Goal: Information Seeking & Learning: Get advice/opinions

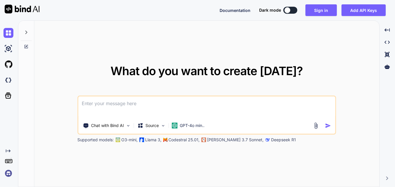
click at [132, 107] on textarea at bounding box center [206, 107] width 257 height 22
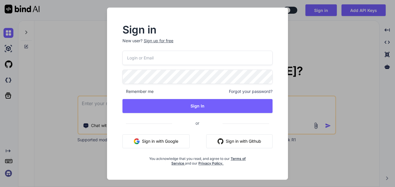
click at [169, 141] on button "Sign in with Google" at bounding box center [155, 141] width 67 height 14
click at [135, 54] on input "email" at bounding box center [197, 58] width 150 height 14
type input "[EMAIL_ADDRESS][DOMAIN_NAME]"
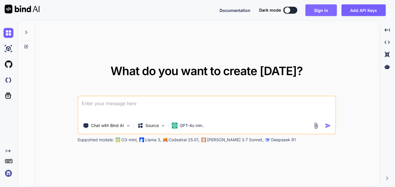
click at [324, 10] on button "Sign in" at bounding box center [320, 10] width 31 height 12
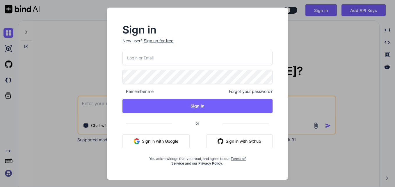
click at [129, 60] on input "email" at bounding box center [197, 58] width 150 height 14
type input "[EMAIL_ADDRESS][DOMAIN_NAME]"
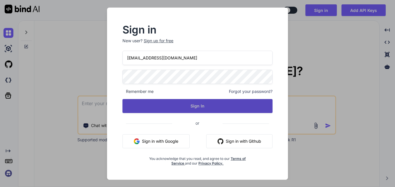
click at [195, 106] on button "Sign In" at bounding box center [197, 106] width 150 height 14
click at [194, 103] on button "Sign In" at bounding box center [197, 106] width 150 height 14
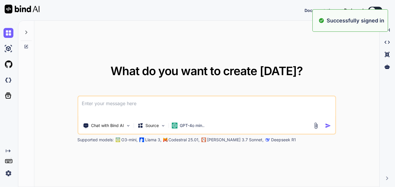
click at [239, 106] on textarea at bounding box center [206, 107] width 257 height 22
type textarea "x"
paste textarea "case when (PERIOD_INDEX = 1 and cast(start_time_gmt_1 as TIMESTAMP) > cast(end_…"
type textarea "case when (PERIOD_INDEX = 1 and cast(start_time_gmt_1 as TIMESTAMP) > cast(end_…"
type textarea "x"
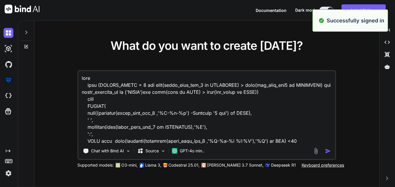
scroll to position [238, 0]
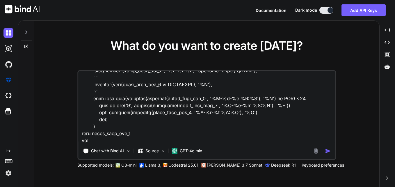
type textarea "case when (PERIOD_INDEX = 1 and cast(start_time_gmt_1 as TIMESTAMP) > cast(end_…"
type textarea "x"
type textarea "case when (PERIOD_INDEX = 1 and cast(start_time_gmt_1 as TIMESTAMP) > cast(end_…"
type textarea "x"
type textarea "case when (PERIOD_INDEX = 1 and cast(start_time_gmt_1 as TIMESTAMP) > cast(end_…"
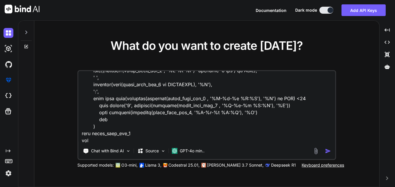
type textarea "x"
type textarea "case when (PERIOD_INDEX = 1 and cast(start_time_gmt_1 as TIMESTAMP) > cast(end_…"
type textarea "x"
type textarea "case when (PERIOD_INDEX = 1 and cast(start_time_gmt_1 as TIMESTAMP) > cast(end_…"
type textarea "x"
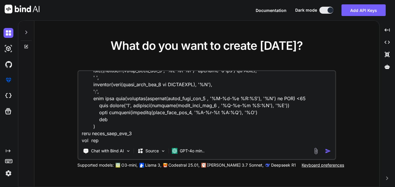
type textarea "case when (PERIOD_INDEX = 1 and cast(start_time_gmt_1 as TIMESTAMP) > cast(end_…"
type textarea "x"
type textarea "case when (PERIOD_INDEX = 1 and cast(start_time_gmt_1 as TIMESTAMP) > cast(end_…"
type textarea "x"
type textarea "case when (PERIOD_INDEX = 1 and cast(start_time_gmt_1 as TIMESTAMP) > cast(end_…"
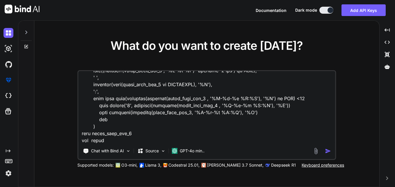
type textarea "x"
type textarea "case when (PERIOD_INDEX = 1 and cast(start_time_gmt_1 as TIMESTAMP) > cast(end_…"
type textarea "x"
type textarea "case when (PERIOD_INDEX = 1 and cast(start_time_gmt_1 as TIMESTAMP) > cast(end_…"
type textarea "x"
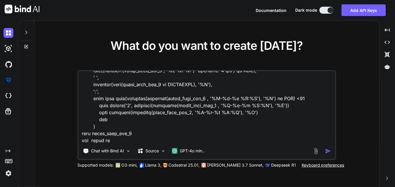
type textarea "case when (PERIOD_INDEX = 1 and cast(start_time_gmt_1 as TIMESTAMP) > cast(end_…"
type textarea "x"
type textarea "case when (PERIOD_INDEX = 1 and cast(start_time_gmt_1 as TIMESTAMP) > cast(end_…"
type textarea "x"
type textarea "case when (PERIOD_INDEX = 1 and cast(start_time_gmt_1 as TIMESTAMP) > cast(end_…"
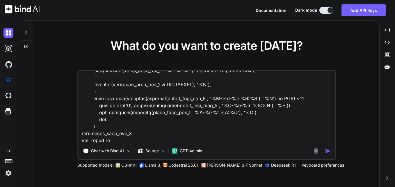
type textarea "x"
type textarea "case when (PERIOD_INDEX = 1 and cast(start_time_gmt_1 as TIMESTAMP) > cast(end_…"
type textarea "x"
type textarea "case when (PERIOD_INDEX = 1 and cast(start_time_gmt_1 as TIMESTAMP) > cast(end_…"
type textarea "x"
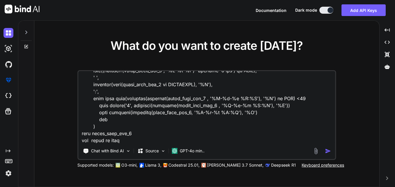
type textarea "case when (PERIOD_INDEX = 1 and cast(start_time_gmt_1 as TIMESTAMP) > cast(end_…"
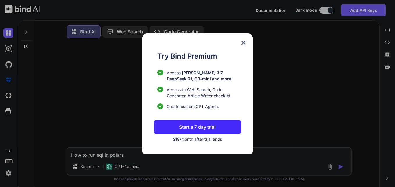
click at [241, 44] on img at bounding box center [243, 42] width 7 height 7
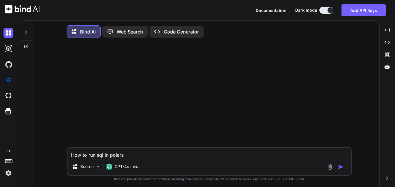
click at [128, 31] on p "Web Search" at bounding box center [130, 31] width 26 height 7
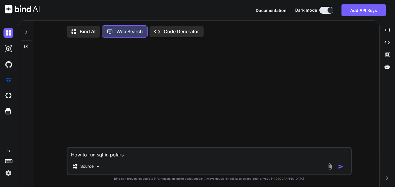
scroll to position [3, 0]
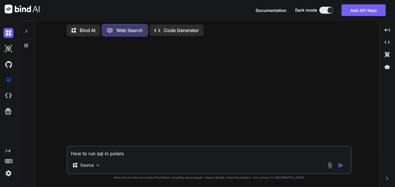
drag, startPoint x: 124, startPoint y: 155, endPoint x: 69, endPoint y: 155, distance: 54.6
click at [69, 155] on textarea "How to run sql in polars" at bounding box center [208, 151] width 283 height 10
type textarea "x"
type textarea "case when (PERIOD_INDEX = 1 and cast(start_time_gmt_1 as TIMESTAMP) > cast(end_…"
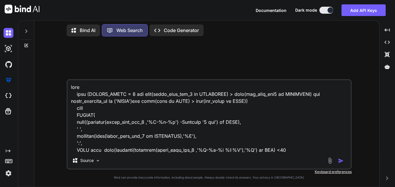
scroll to position [238, 0]
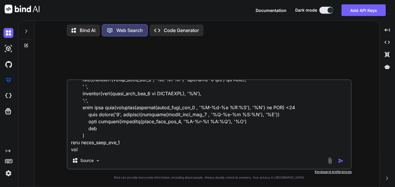
type textarea "x"
type textarea "case when (PERIOD_INDEX = 1 and cast(start_time_gmt_1 as TIMESTAMP) > cast(end_…"
type textarea "x"
type textarea "case when (PERIOD_INDEX = 1 and cast(start_time_gmt_1 as TIMESTAMP) > cast(end_…"
type textarea "x"
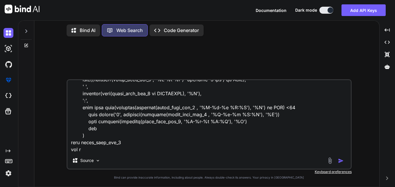
type textarea "case when (PERIOD_INDEX = 1 and cast(start_time_gmt_1 as TIMESTAMP) > cast(end_…"
type textarea "x"
type textarea "case when (PERIOD_INDEX = 1 and cast(start_time_gmt_1 as TIMESTAMP) > cast(end_…"
type textarea "x"
type textarea "case when (PERIOD_INDEX = 1 and cast(start_time_gmt_1 as TIMESTAMP) > cast(end_…"
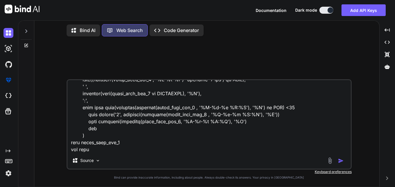
type textarea "x"
type textarea "case when (PERIOD_INDEX = 1 and cast(start_time_gmt_1 as TIMESTAMP) > cast(end_…"
type textarea "x"
type textarea "case when (PERIOD_INDEX = 1 and cast(start_time_gmt_1 as TIMESTAMP) > cast(end_…"
type textarea "x"
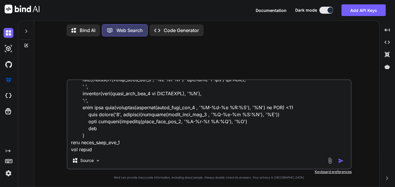
type textarea "case when (PERIOD_INDEX = 1 and cast(start_time_gmt_1 as TIMESTAMP) > cast(end_…"
type textarea "x"
type textarea "case when (PERIOD_INDEX = 1 and cast(start_time_gmt_1 as TIMESTAMP) > cast(end_…"
type textarea "x"
type textarea "case when (PERIOD_INDEX = 1 and cast(start_time_gmt_1 as TIMESTAMP) > cast(end_…"
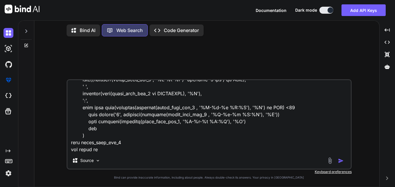
type textarea "x"
type textarea "case when (PERIOD_INDEX = 1 and cast(start_time_gmt_1 as TIMESTAMP) > cast(end_…"
type textarea "x"
type textarea "case when (PERIOD_INDEX = 1 and cast(start_time_gmt_1 as TIMESTAMP) > cast(end_…"
type textarea "x"
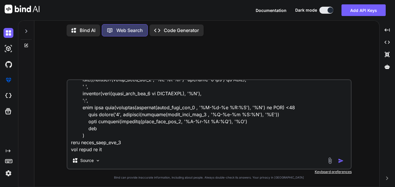
type textarea "case when (PERIOD_INDEX = 1 and cast(start_time_gmt_1 as TIMESTAMP) > cast(end_…"
type textarea "x"
type textarea "case when (PERIOD_INDEX = 1 and cast(start_time_gmt_1 as TIMESTAMP) > cast(end_…"
type textarea "x"
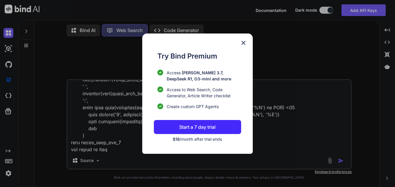
type textarea "case when (PERIOD_INDEX = 1 and cast(start_time_gmt_1 as TIMESTAMP) > cast(end_…"
click at [241, 44] on img at bounding box center [243, 42] width 7 height 7
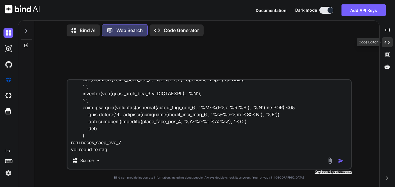
click at [386, 31] on icon at bounding box center [386, 29] width 5 height 3
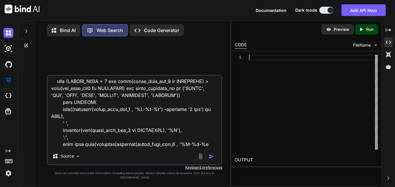
scroll to position [0, 0]
click at [255, 65] on div at bounding box center [313, 102] width 129 height 95
type textarea "x"
type textarea "s"
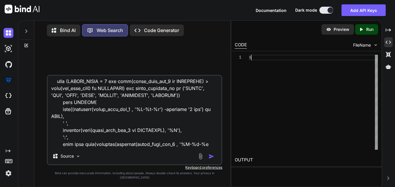
type textarea "x"
type textarea "se"
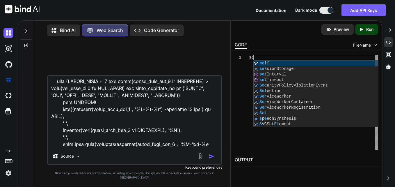
type textarea "x"
type textarea "sele"
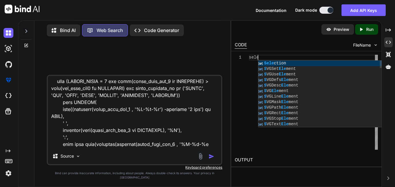
type textarea "x"
type textarea "selec"
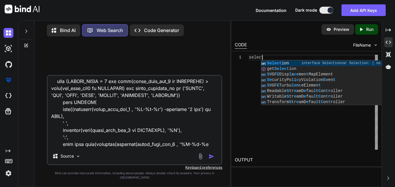
type textarea "x"
type textarea "select"
type textarea "x"
type textarea "select"
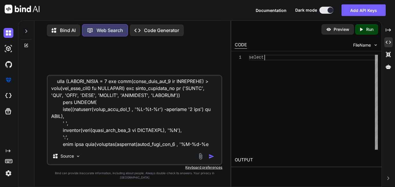
type textarea "x"
type textarea "else strftime(strptime(start_time_gmt_1, '%Y-%m-%d %H:%M'), '%M') end ) else st…"
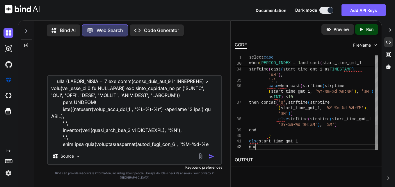
type textarea "x"
type textarea "else strftime(strptime(start_time_gmt_1, '%Y-%m-%d %H:%M'), '%M') end ) else st…"
type textarea "x"
type textarea "else strftime(strptime(start_time_gmt_1, '%Y-%m-%d %H:%M'), '%M') end ) else st…"
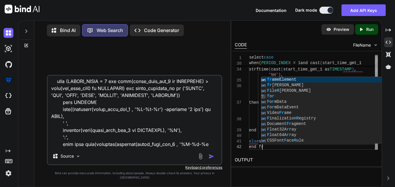
type textarea "x"
type textarea "else strftime(strptime(start_time_gmt_1, '%Y-%m-%d %H:%M'), '%M') end ) else st…"
type textarea "x"
type textarea "else strftime(strptime(start_time_gmt_1, '%Y-%m-%d %H:%M'), '%M') end ) else st…"
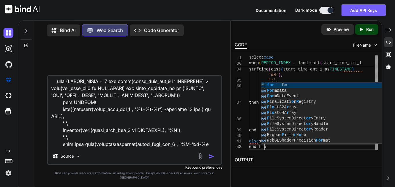
type textarea "x"
type textarea "else strftime(strptime(start_time_gmt_1, '%Y-%m-%d %H:%M'), '%M') end ) else st…"
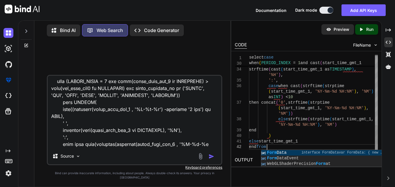
type textarea "x"
type textarea "else strftime(strptime(start_time_gmt_1, '%Y-%m-%d %H:%M'), '%M') end ) else st…"
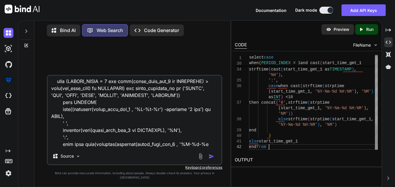
type textarea "x"
type textarea "else strftime(strptime(start_time_gmt_1, '%Y-%m-%d %H:%M'), '%M') end ) else st…"
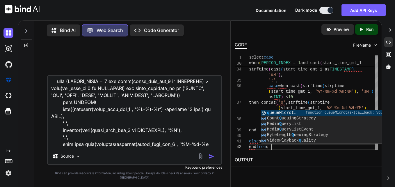
type textarea "x"
type textarea "else strftime(strptime(start_time_gmt_1, '%Y-%m-%d %H:%M'), '%M') end ) else st…"
type textarea "x"
type textarea "else strftime(strptime(start_time_gmt_1, '%Y-%m-%d %H:%M'), '%M') end ) else st…"
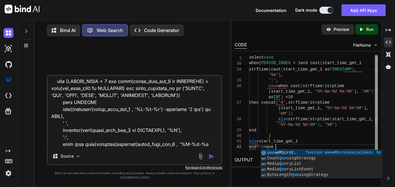
type textarea "x"
type textarea "else strftime(strptime(start_time_gmt_1, '%Y-%m-%d %H:%M'), '%M') end ) else st…"
type textarea "x"
type textarea "else strftime(strptime(start_time_gmt_1, '%Y-%m-%d %H:%M'), '%M') end ) else st…"
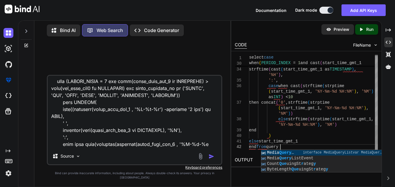
type textarea "x"
type textarea "else strftime(strptime(start_time_gmt_1, '%Y-%m-%d %H:%M'), '%M') end ) else st…"
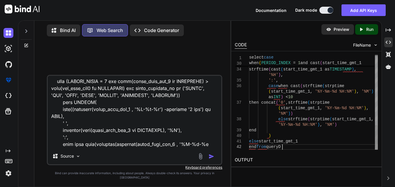
type textarea "x"
type textarea "else strftime(strptime(start_time_gmt_1, '%Y-%m-%d %H:%M'), '%M') end ) else st…"
type textarea "x"
type textarea "else strftime(strptime(start_time_gmt_1, '%Y-%m-%d %H:%M'), '%M') end ) else st…"
type textarea "x"
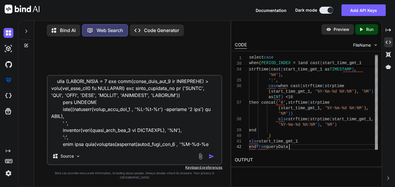
type textarea "else strftime(strptime(start_time_gmt_1, '%Y-%m-%d %H:%M'), '%M') end ) else st…"
click at [243, 160] on h2 "OUTPUT" at bounding box center [306, 160] width 150 height 14
click at [365, 28] on icon "Created with Pixso." at bounding box center [362, 29] width 8 height 5
type textarea "x"
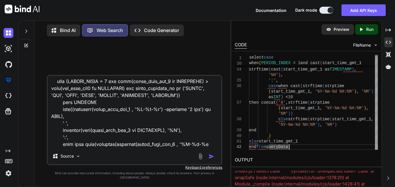
scroll to position [0, 0]
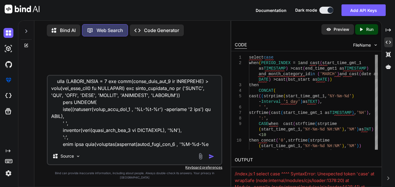
type textarea "select case when (PERIOD_INDEX = 1 and cast(start_time_gmt_1 as TIMESTAMP) > ca…"
type textarea "x"
type textarea "select cas when (PERIOD_INDEX = 1 and cast(start_time_gmt_1 as TIMESTAMP) > cas…"
type textarea "x"
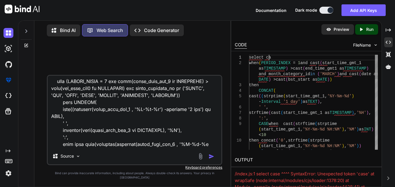
type textarea "select ca when (PERIOD_INDEX = 1 and cast(start_time_gmt_1 as TIMESTAMP) > cast…"
type textarea "x"
type textarea "select c when (PERIOD_INDEX = 1 and cast(start_time_gmt_1 as TIMESTAMP) > cast(…"
type textarea "x"
type textarea "select when (PERIOD_INDEX = 1 and cast(start_time_gmt_1 as TIMESTAMP) > cast(en…"
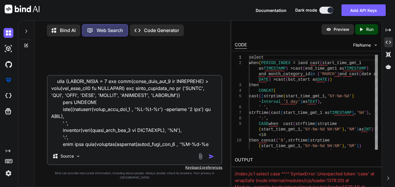
type textarea "x"
type textarea "select C when (PERIOD_INDEX = 1 and cast(start_time_gmt_1 as TIMESTAMP) > cast(…"
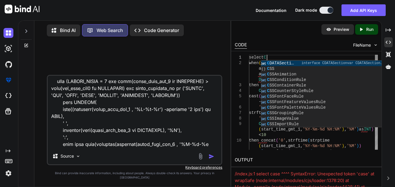
type textarea "x"
type textarea "select CA when (PERIOD_INDEX = 1 and cast(start_time_gmt_1 as TIMESTAMP) > cast…"
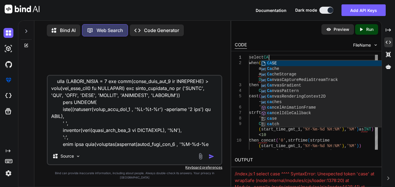
type textarea "x"
type textarea "select CAS when (PERIOD_INDEX = 1 and cast(start_time_gmt_1 as TIMESTAMP) > cas…"
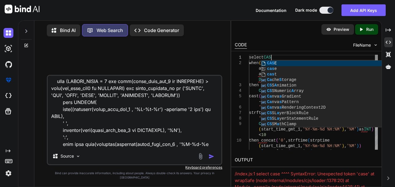
type textarea "x"
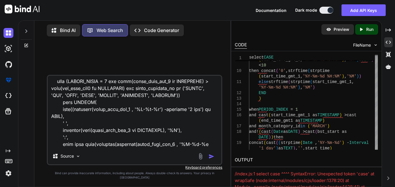
type textarea "select CASE when (PERIOD_INDEX = 1 and cast(start_time_gmt_1 as TIMESTAMP) > ca…"
click at [364, 31] on icon "Created with Pixso." at bounding box center [362, 29] width 8 height 5
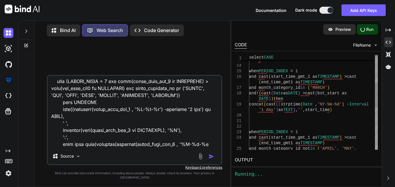
type textarea "x"
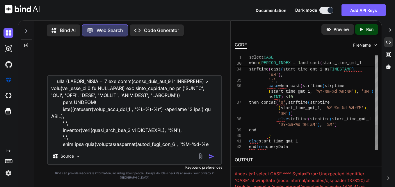
type textarea "else strftime(strptime(start_time_gmt_1, '%Y-%m-%d %H:%M'), '%M') end ) else st…"
type textarea "x"
type textarea "else strftime(strptime(start_time_gmt_1, '%Y-%m-%d %H:%M'), '%M') end ) else st…"
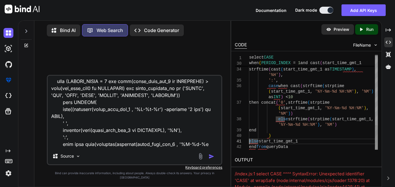
scroll to position [22, 0]
type textarea "x"
type textarea "else strftime(strptime(start_time_gmt_1, '%Y-%m-%d %H:%M'), '%M') end ) else st…"
type textarea "x"
type textarea "else strftime(strptime(start_time_gmt_1, '%Y-%m-%d %H:%M'), '%M') end ) else st…"
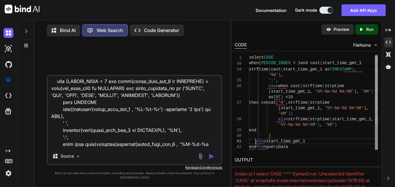
type textarea "x"
type textarea "else strftime(strptime(start_time_gmt_1, '%Y-%m-%d %H:%M'), '%M') end ) else st…"
type textarea "x"
type textarea "else strftime(strptime(start_time_gmt_1, '%Y-%m-%d %H:%M'), '%M') end ) else st…"
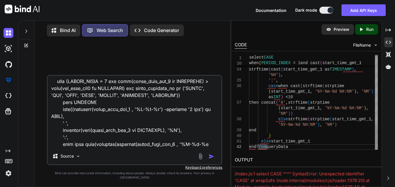
type textarea "x"
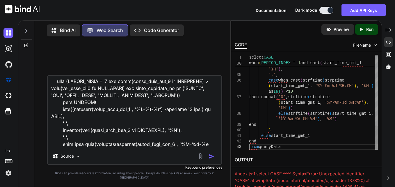
scroll to position [33, 0]
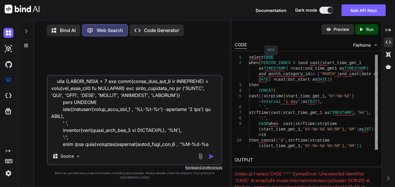
type textarea "select CASE when (PERIOD_INDEX = 1 and cast(start_time_gmt_1 as TIMESTAMP) > ca…"
type textarea "x"
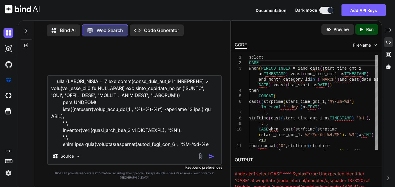
type textarea "select CASE when (PERIOD_INDEX = 1 and cast(start_time_gmt_1 as TIMESTAMP) > ca…"
click at [367, 30] on p "Run" at bounding box center [369, 29] width 7 height 6
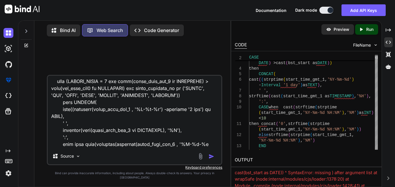
scroll to position [0, 0]
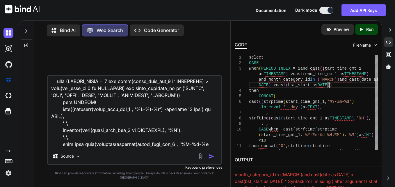
scroll to position [12, 0]
type textarea "x"
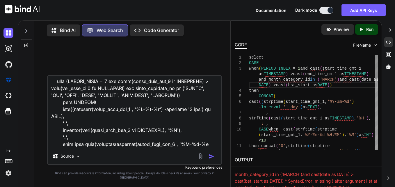
type textarea "select CASE when (PERIOD_INDEX = 1 and cast(start_time_gmt_1 as TIMESTAMP) > ca…"
type textarea "x"
type textarea "select CASE when (PERIOD_INDEX = 1 and cast(start_time_gmt_1 as TIMESTAMP) > ca…"
type textarea "x"
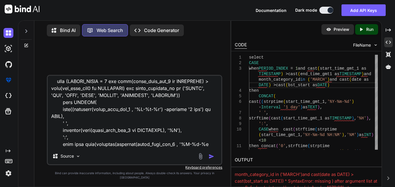
click at [365, 29] on icon "Created with Pixso." at bounding box center [362, 29] width 8 height 5
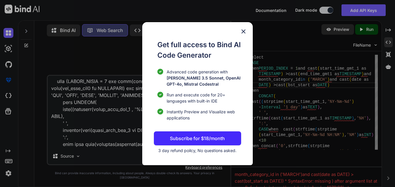
click at [245, 31] on img at bounding box center [243, 31] width 7 height 7
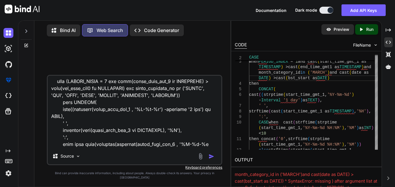
click at [366, 28] on p "Run" at bounding box center [369, 29] width 7 height 6
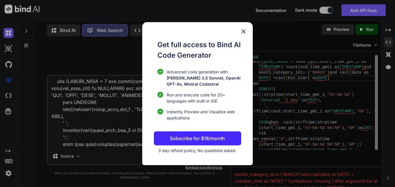
click at [244, 34] on img at bounding box center [243, 31] width 7 height 7
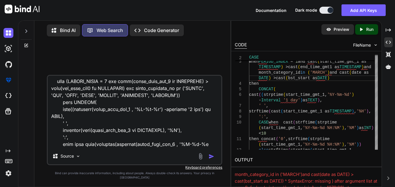
click at [366, 30] on p "Run" at bounding box center [369, 29] width 7 height 6
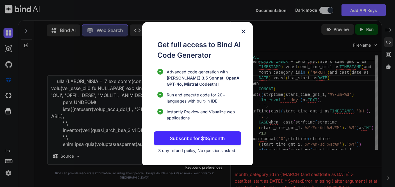
click at [244, 31] on img at bounding box center [243, 31] width 7 height 7
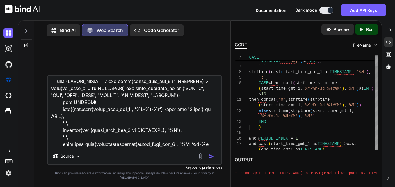
scroll to position [11, 0]
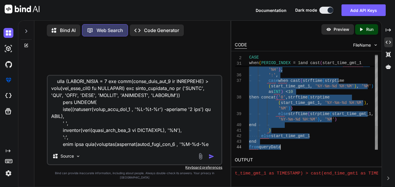
type textarea "'%M')) else strftime(strptime(start_time_gmt_1, '%Y-%m-%d %H:%M'), '%M') end ) …"
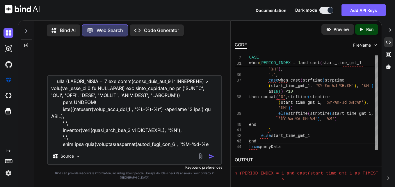
scroll to position [99, 0]
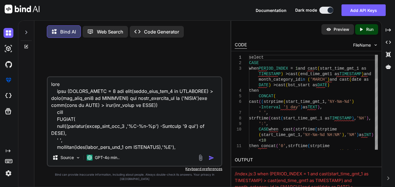
type textarea "x"
